Goal: Task Accomplishment & Management: Use online tool/utility

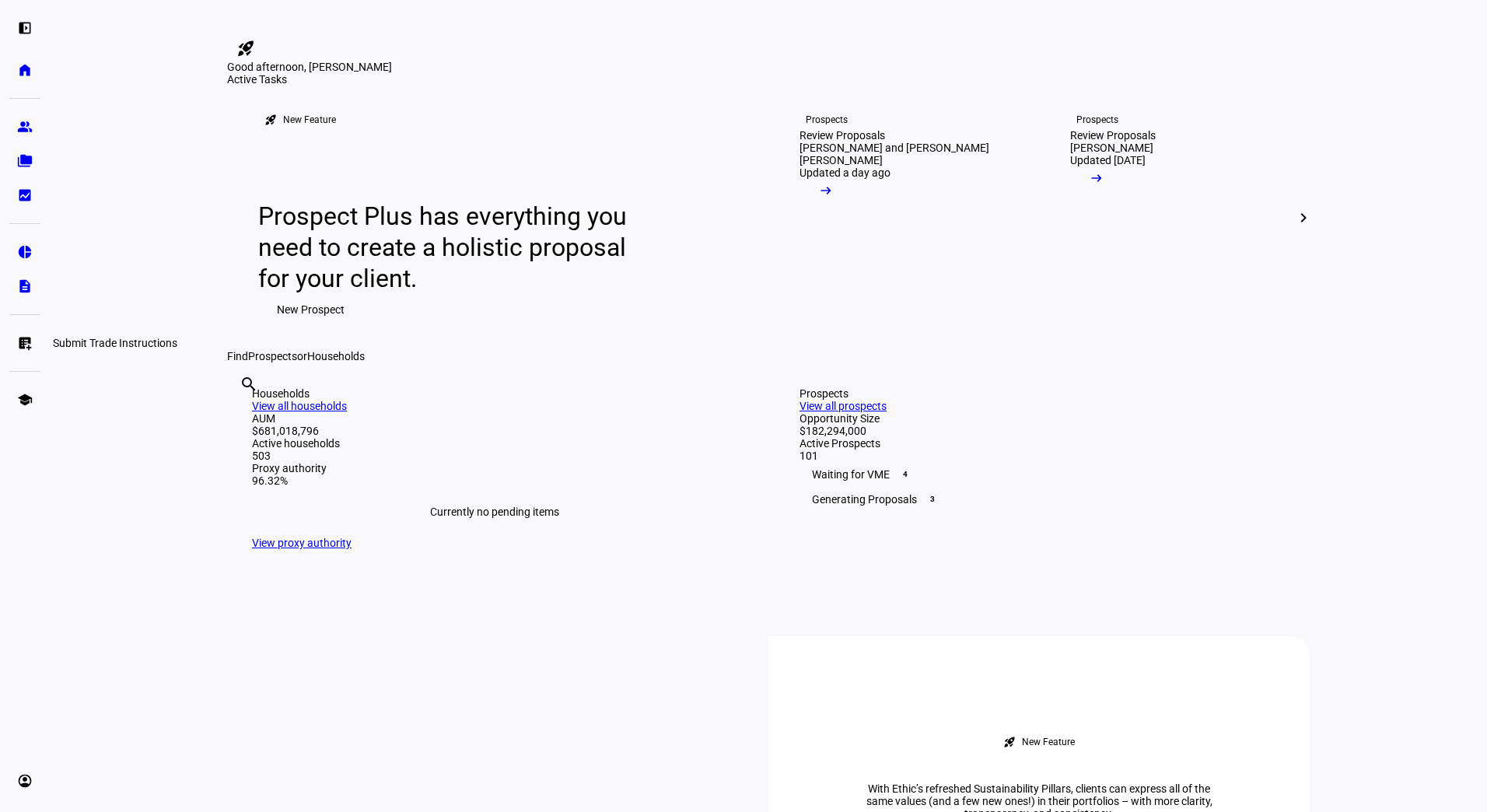
click at [23, 345] on eth-mat-symbol "list_alt_add" at bounding box center [24, 343] width 16 height 16
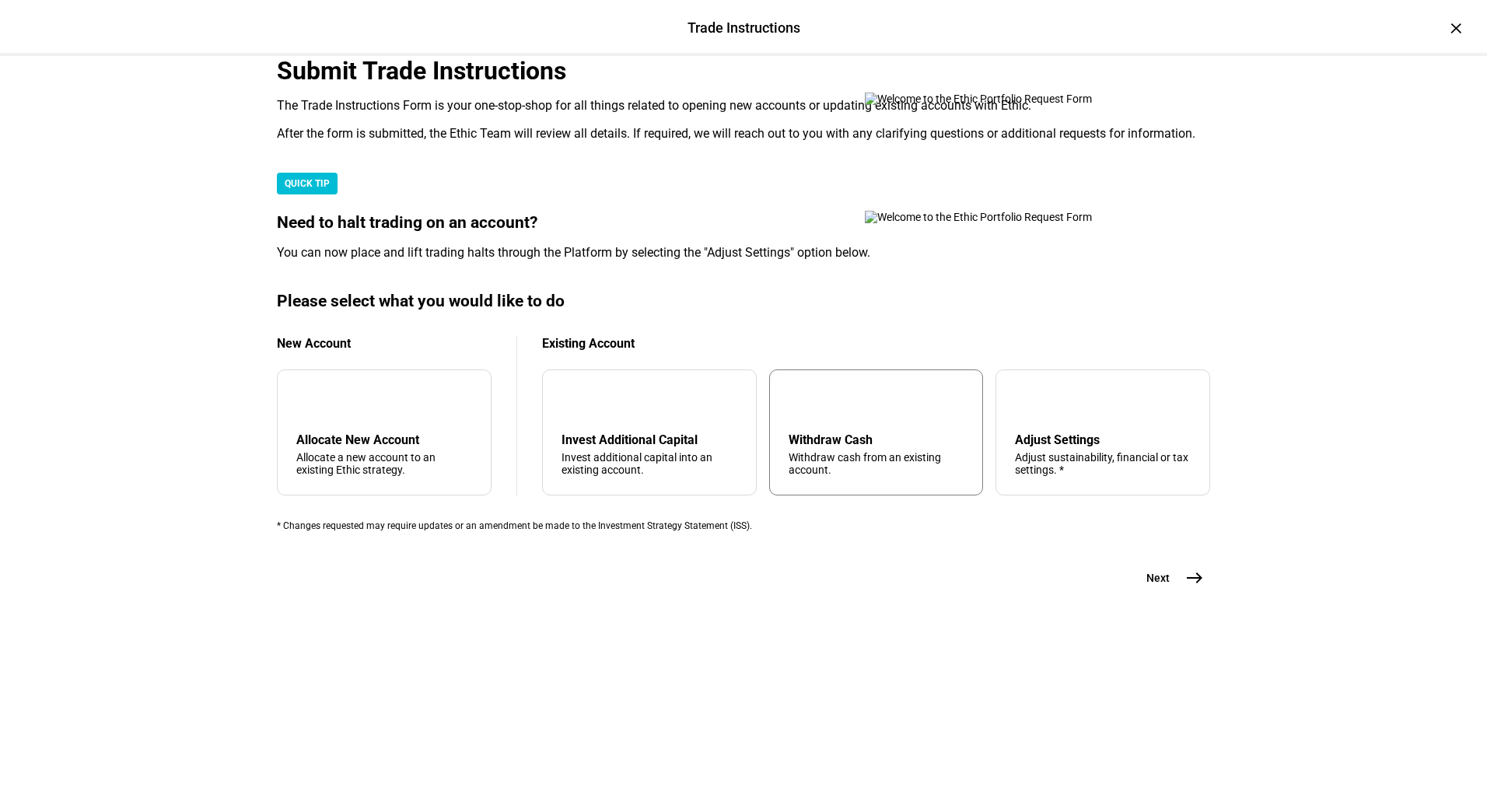
click at [841, 495] on div "arrow_upward Withdraw Cash Withdraw cash from an existing account." at bounding box center [877, 433] width 215 height 126
click at [1179, 593] on span "east" at bounding box center [1195, 578] width 31 height 31
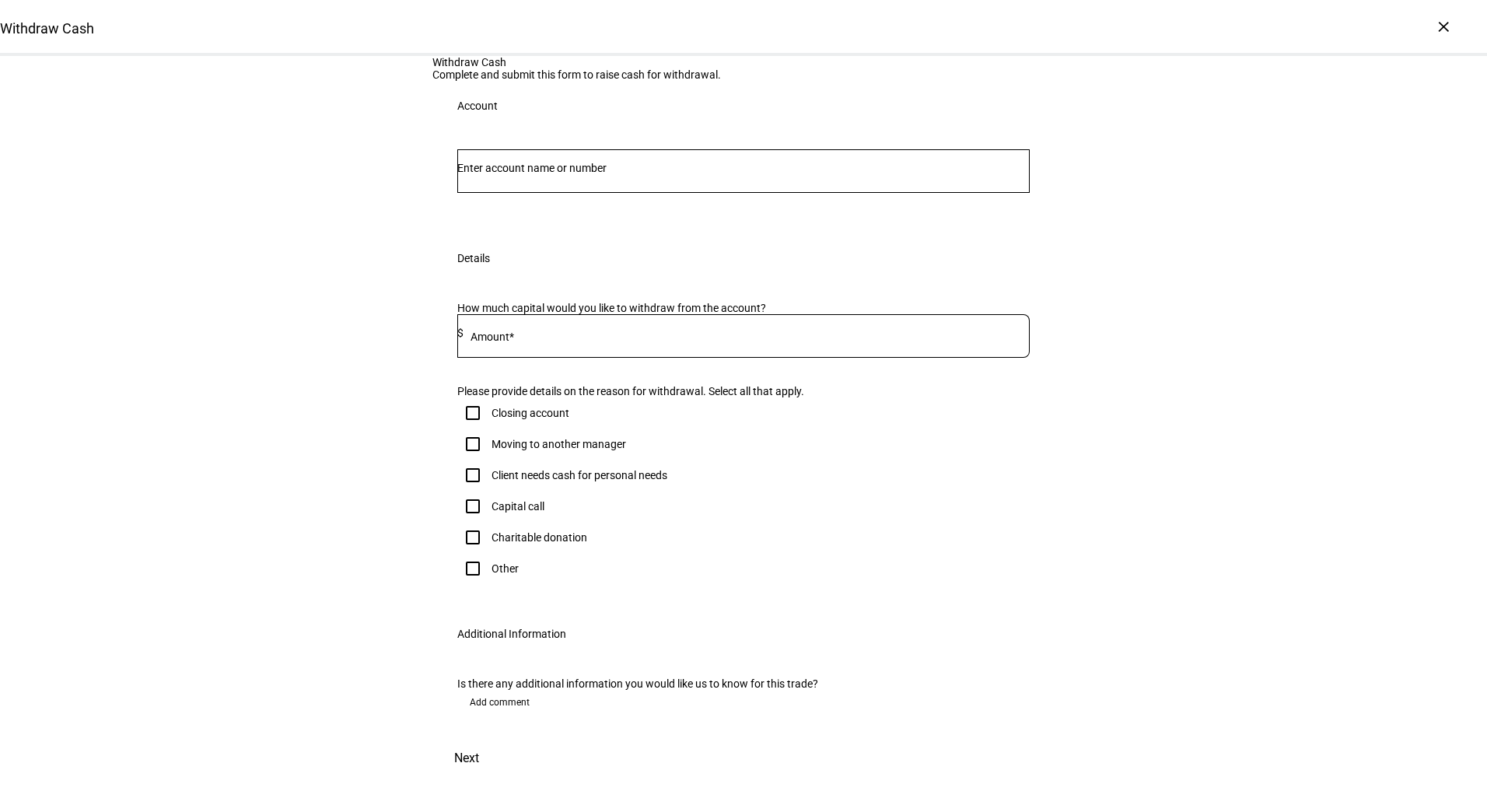
click at [591, 522] on div "How much capital would you like to withdraw from the account? Amount* $ Please …" at bounding box center [744, 446] width 622 height 326
click at [518, 174] on input "Number" at bounding box center [743, 167] width 572 height 12
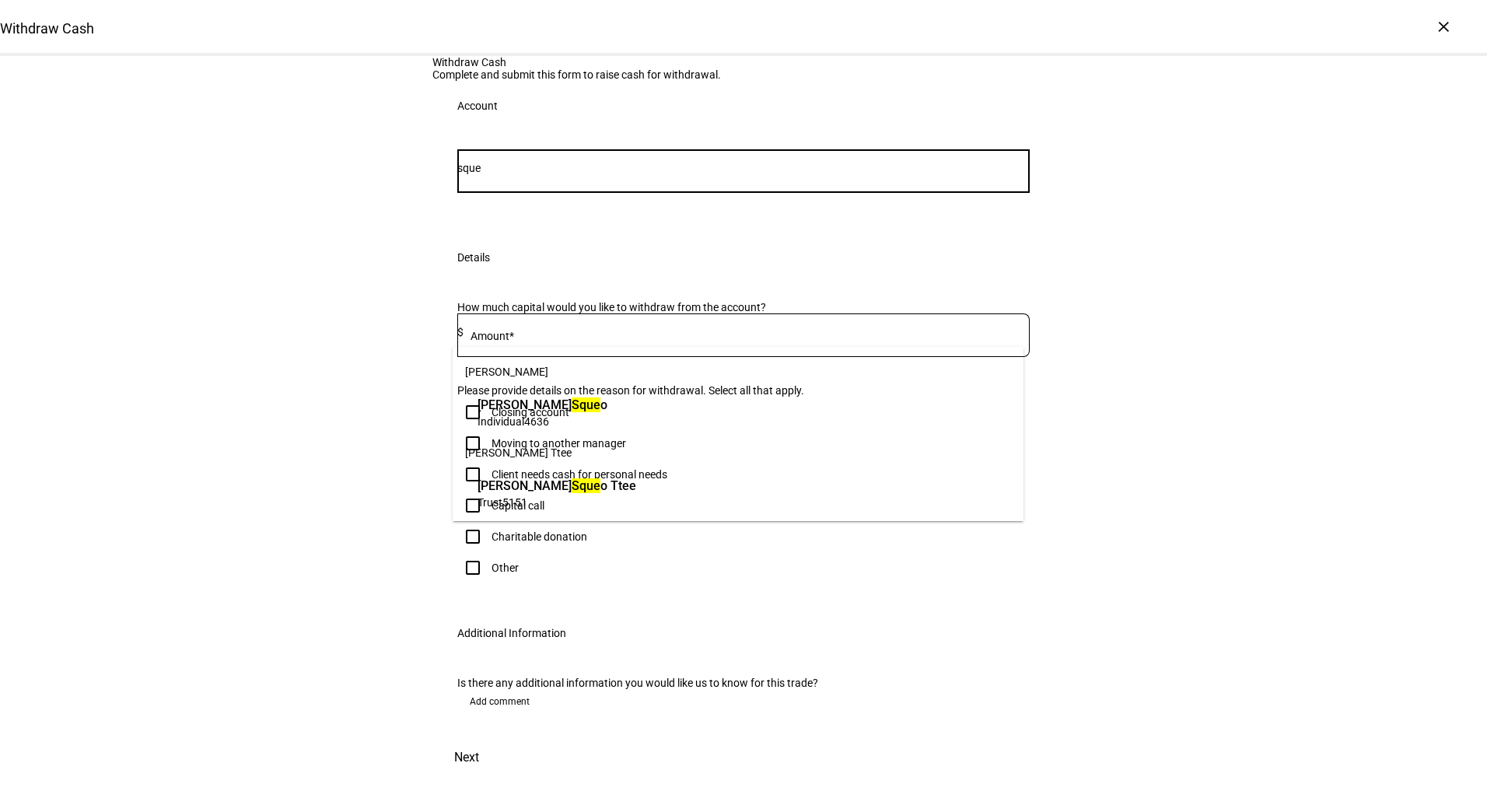
type input "sque"
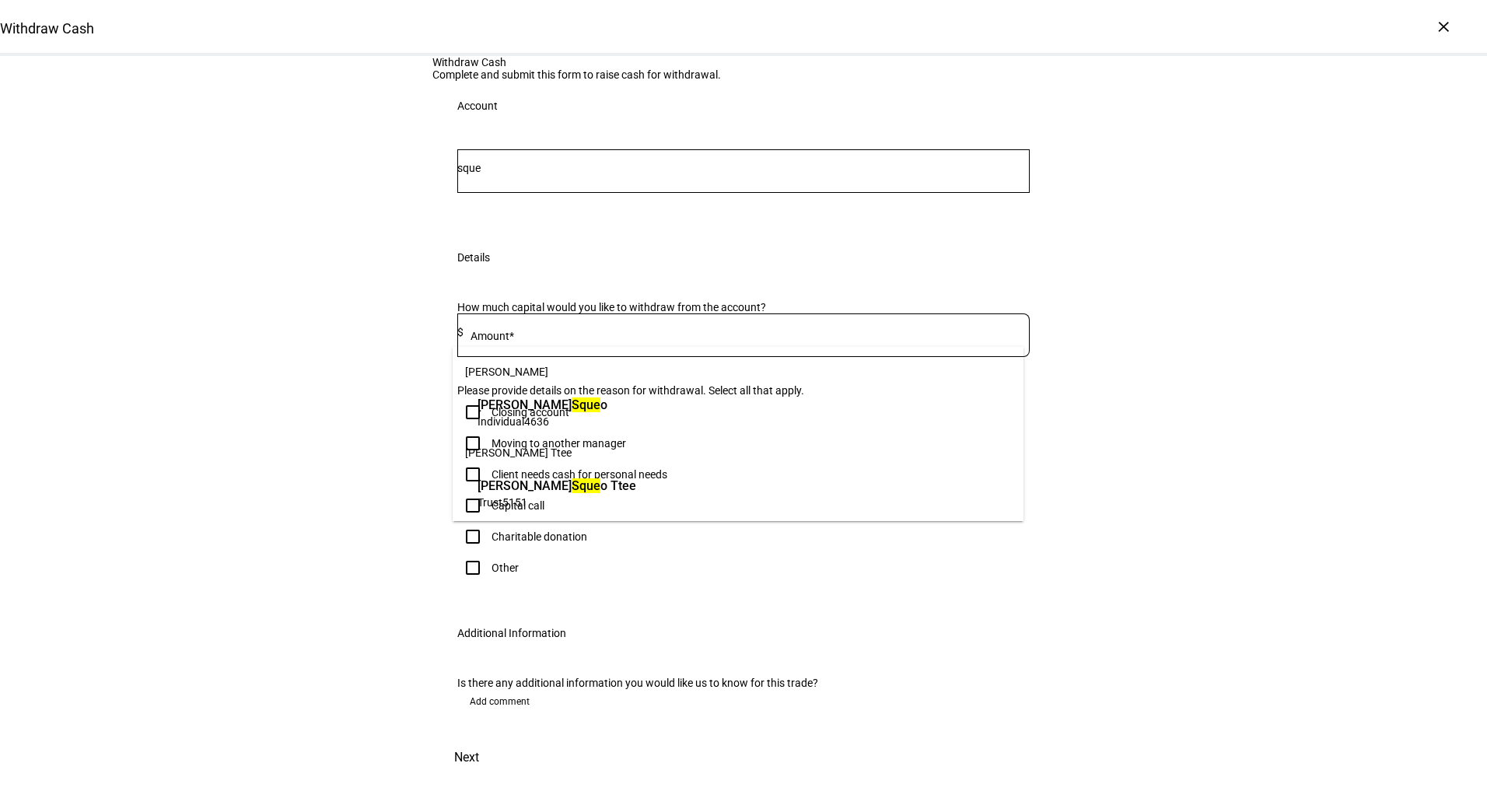
click at [857, 436] on span "[PERSON_NAME] Ttee" at bounding box center [739, 453] width 571 height 38
click at [607, 397] on span "[PERSON_NAME] o" at bounding box center [542, 405] width 130 height 18
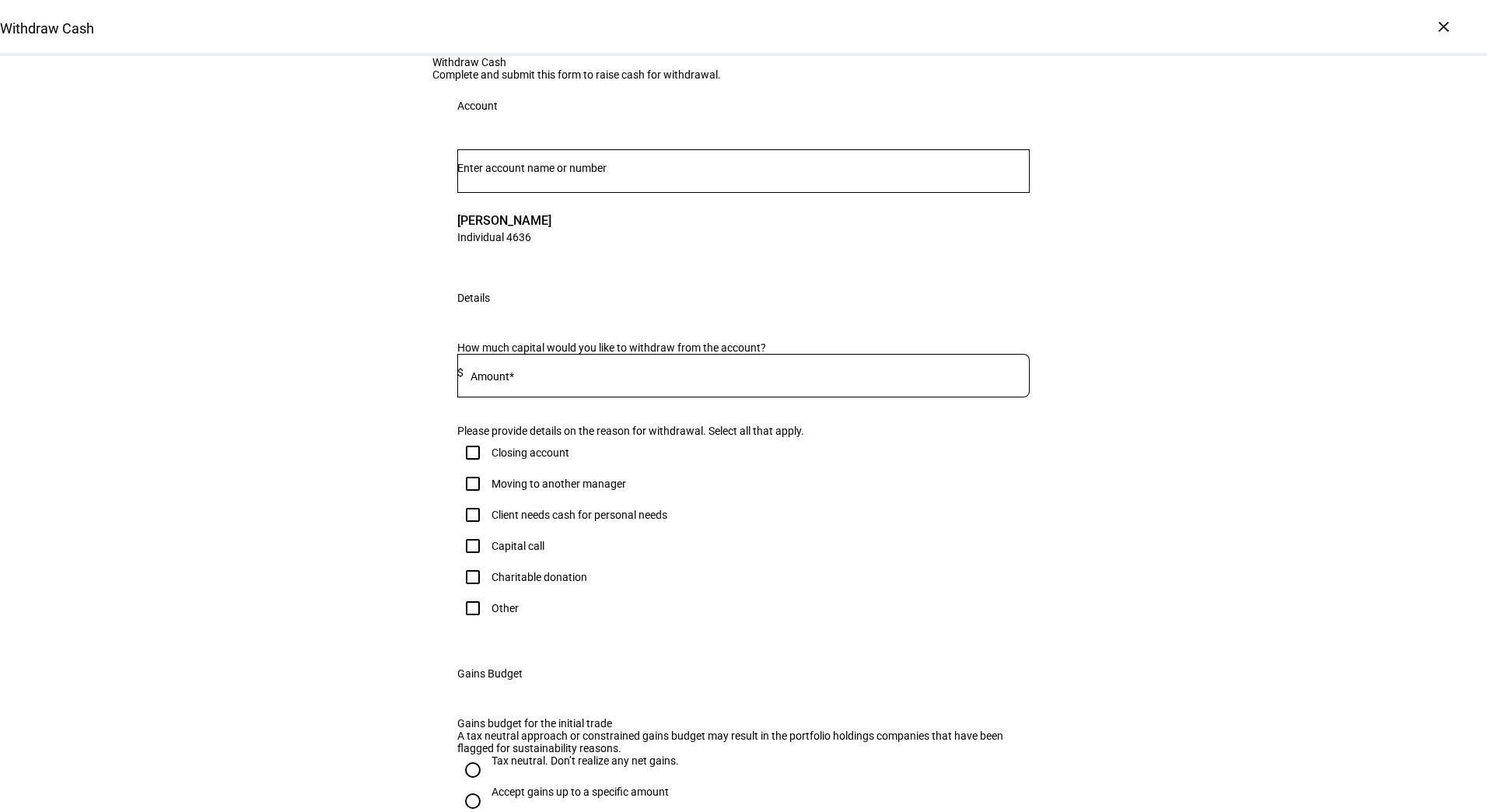
click at [524, 379] on input at bounding box center [747, 372] width 566 height 12
type input "40,000"
click at [493, 521] on div "Client needs cash for personal needs" at bounding box center [579, 514] width 175 height 12
click at [489, 530] on input "Client needs cash for personal needs" at bounding box center [473, 515] width 31 height 31
checkbox input "true"
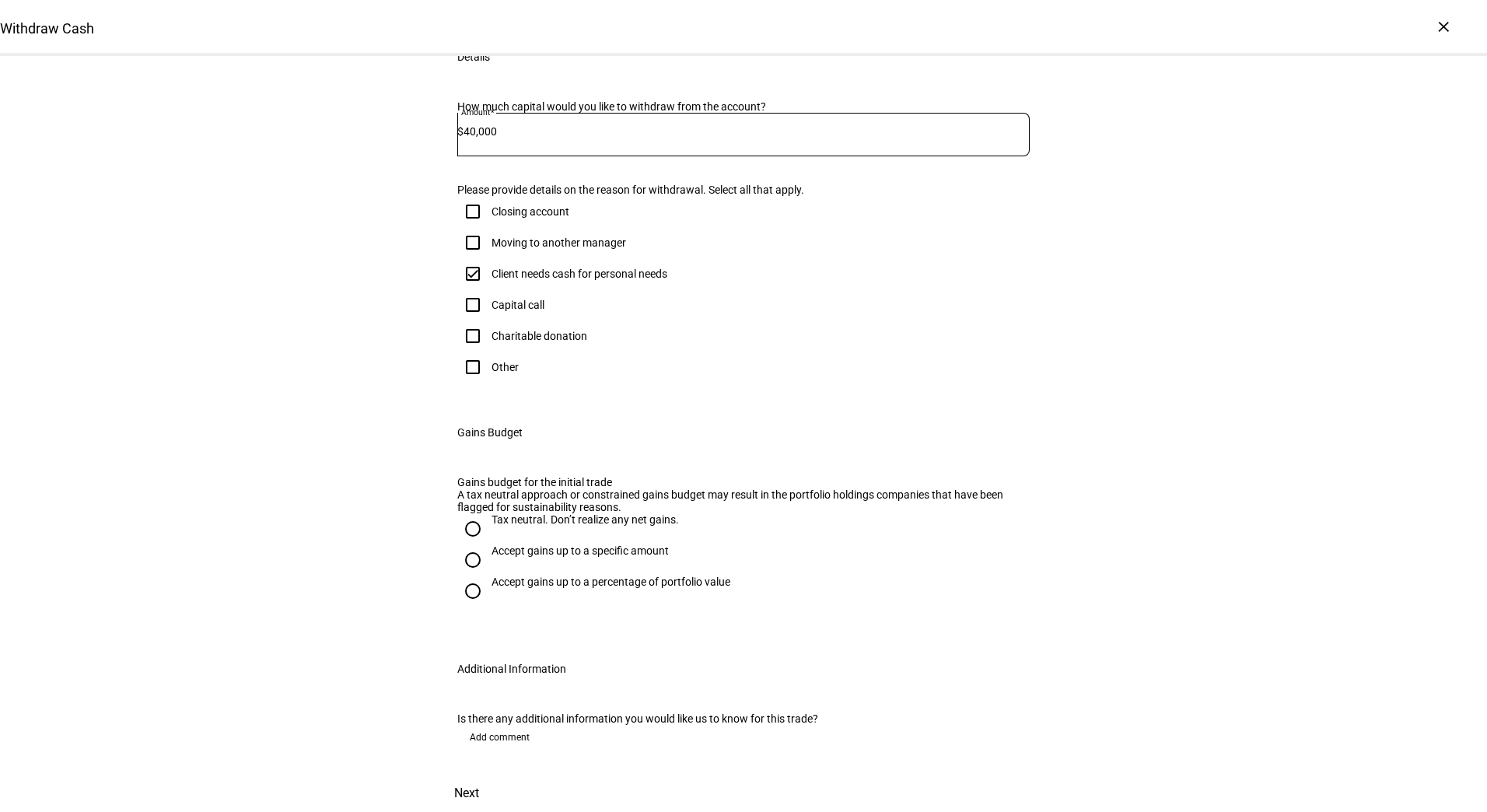
scroll to position [264, 0]
click at [615, 572] on div "Accept gains up to a specific amount" at bounding box center [579, 558] width 177 height 28
click at [489, 575] on input "Accept gains up to a specific amount" at bounding box center [473, 560] width 31 height 31
radio input "true"
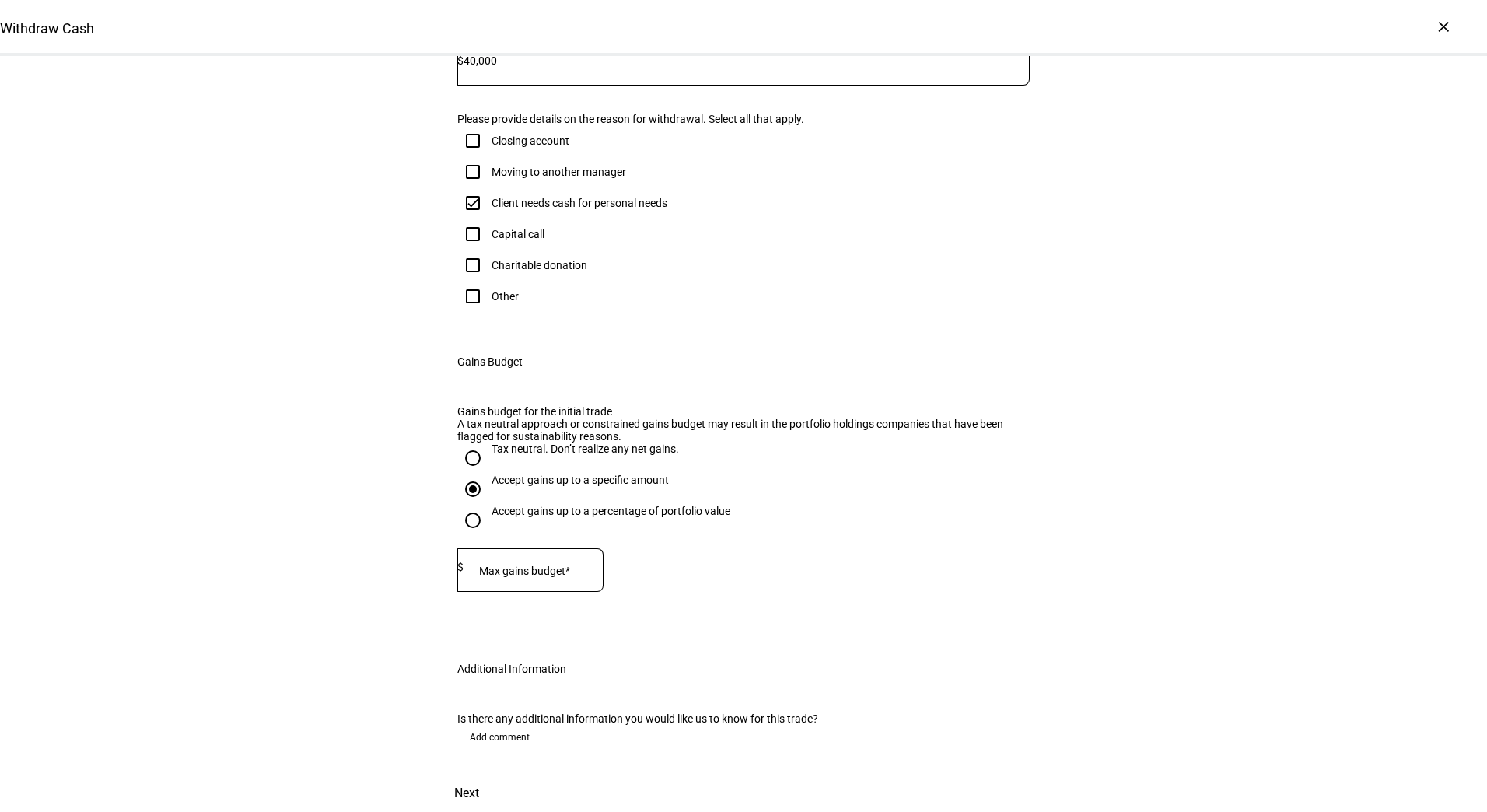
scroll to position [521, 0]
click at [530, 592] on div at bounding box center [534, 570] width 140 height 43
type input "3,000"
click at [479, 779] on span "Next" at bounding box center [467, 793] width 24 height 38
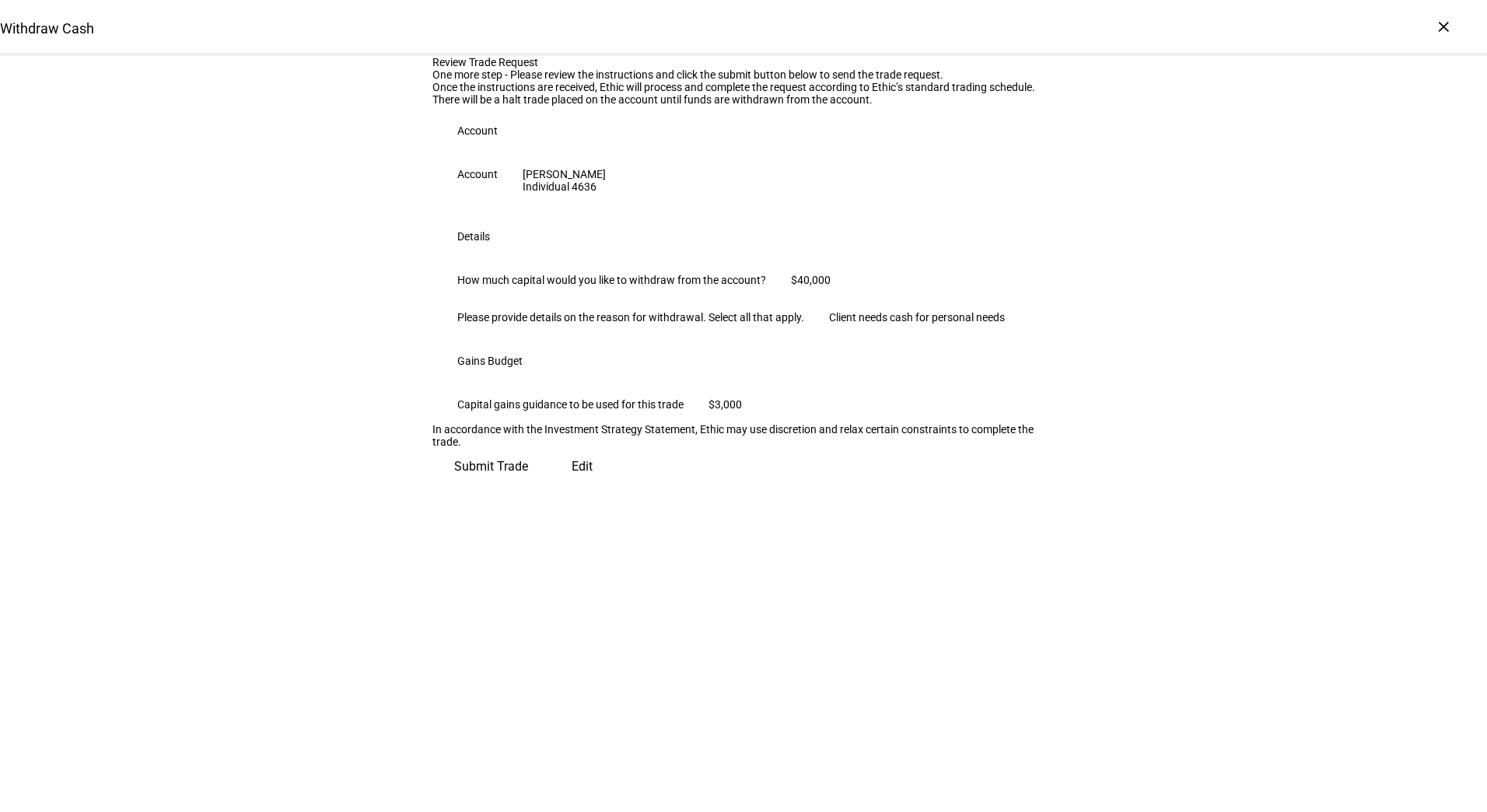
scroll to position [0, 0]
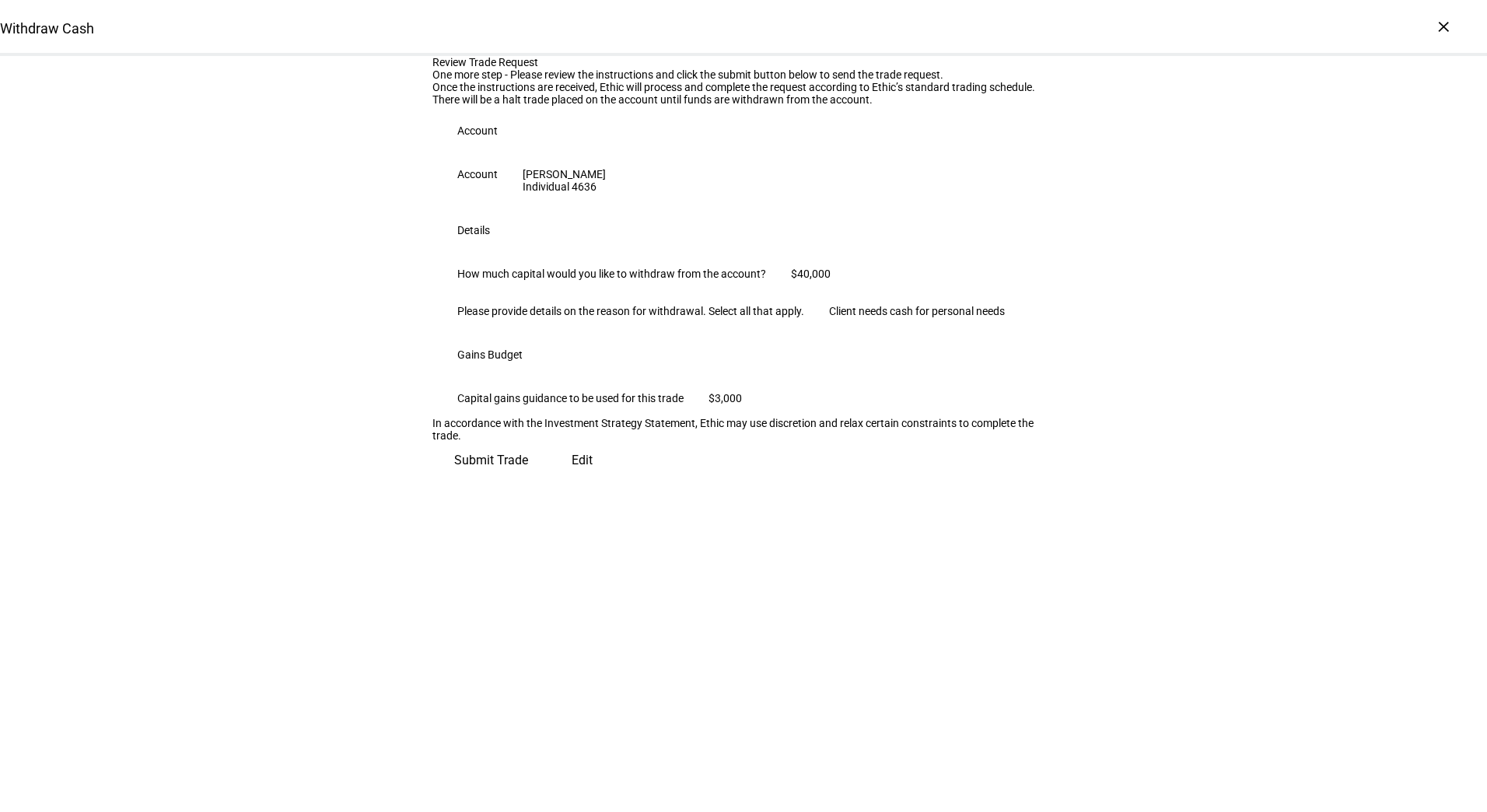
click at [528, 479] on span "Submit Trade" at bounding box center [491, 460] width 74 height 38
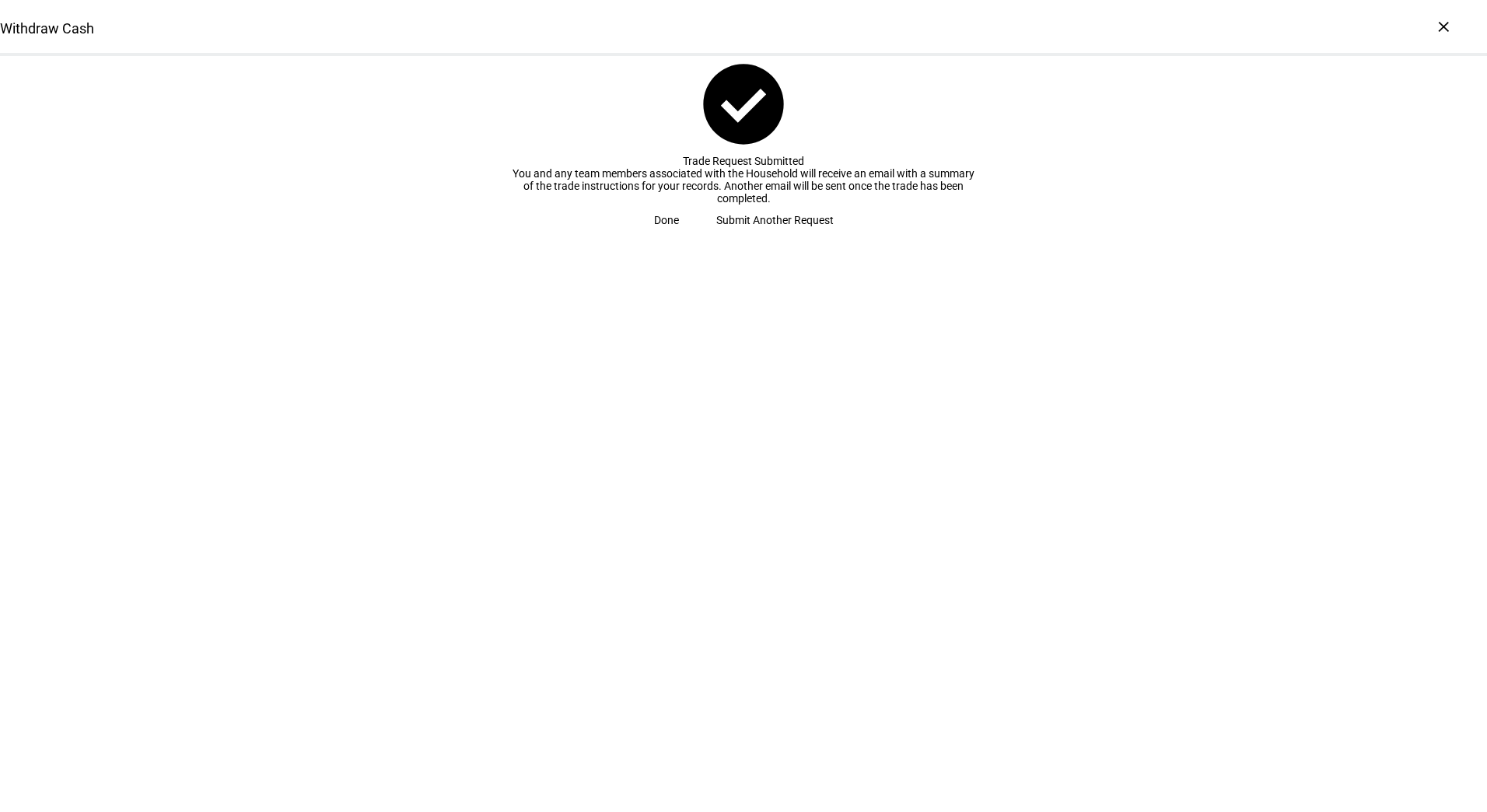
click at [679, 236] on span "Done" at bounding box center [667, 220] width 24 height 31
